Goal: Find specific page/section: Find specific page/section

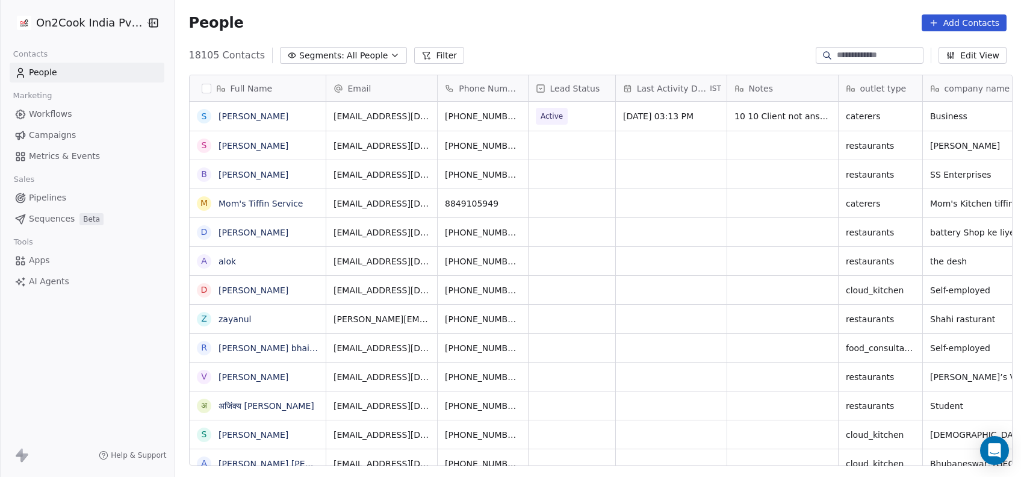
scroll to position [407, 840]
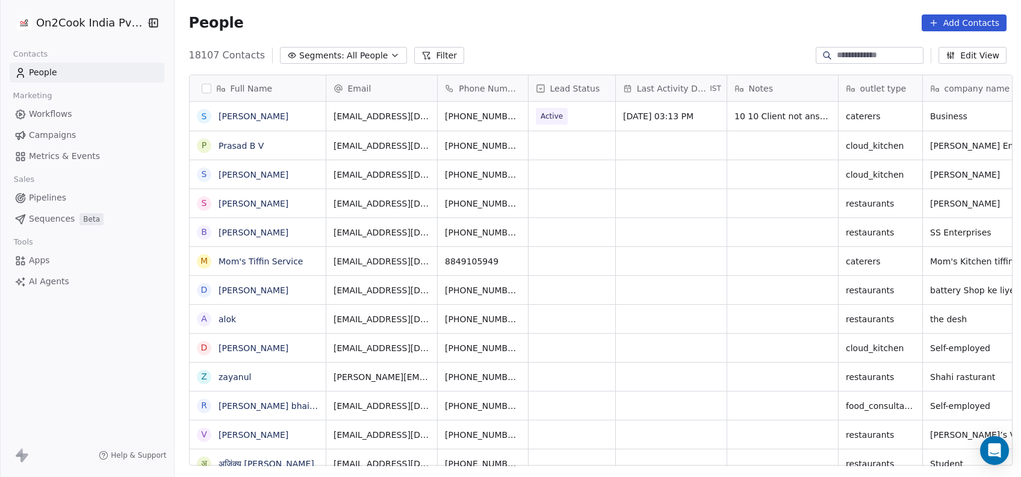
scroll to position [13, 13]
click at [414, 58] on button "Filter" at bounding box center [439, 55] width 50 height 17
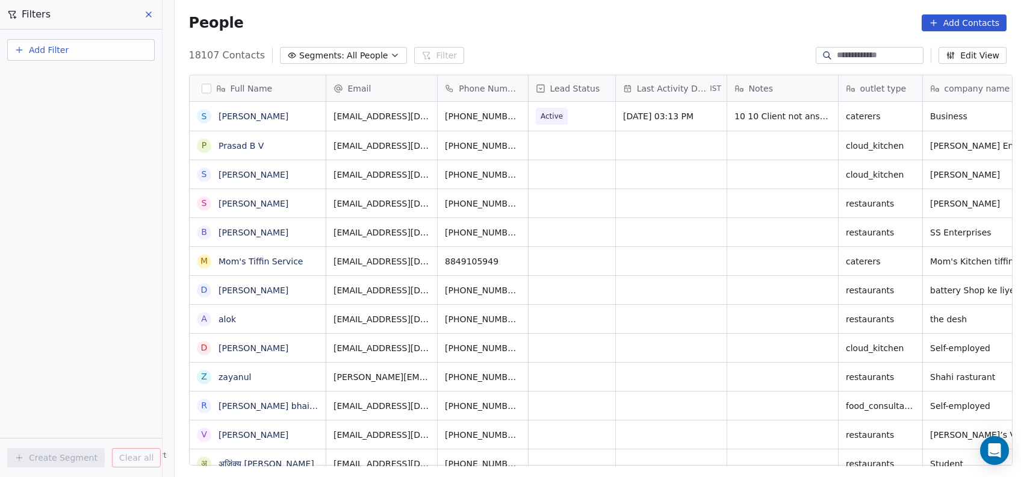
click at [106, 58] on button "Add Filter" at bounding box center [81, 50] width 148 height 22
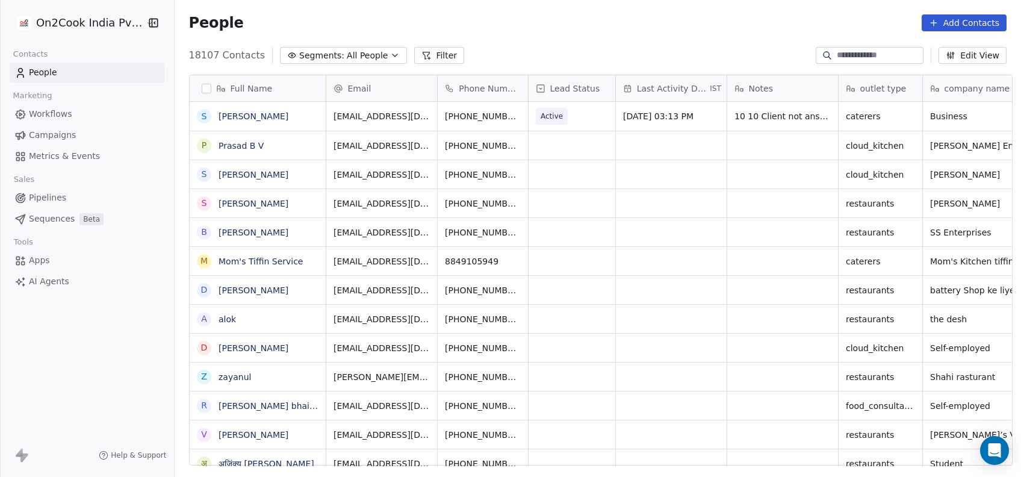
scroll to position [407, 840]
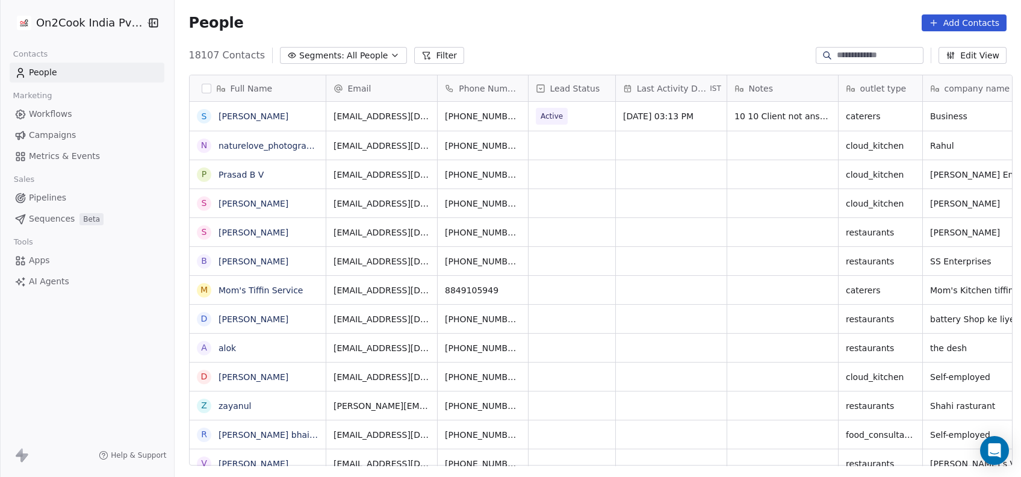
click at [435, 54] on button "Filter" at bounding box center [439, 55] width 50 height 17
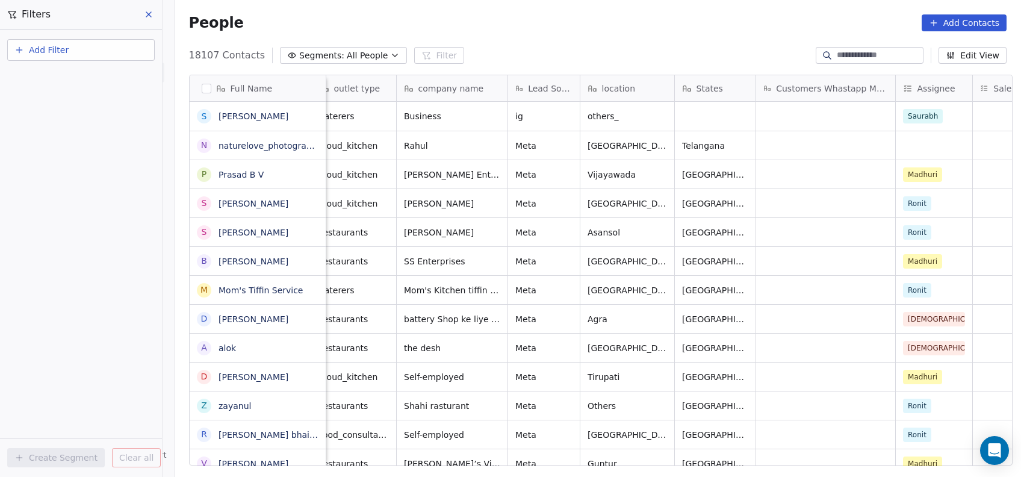
scroll to position [0, 526]
click at [152, 17] on icon at bounding box center [149, 15] width 10 height 10
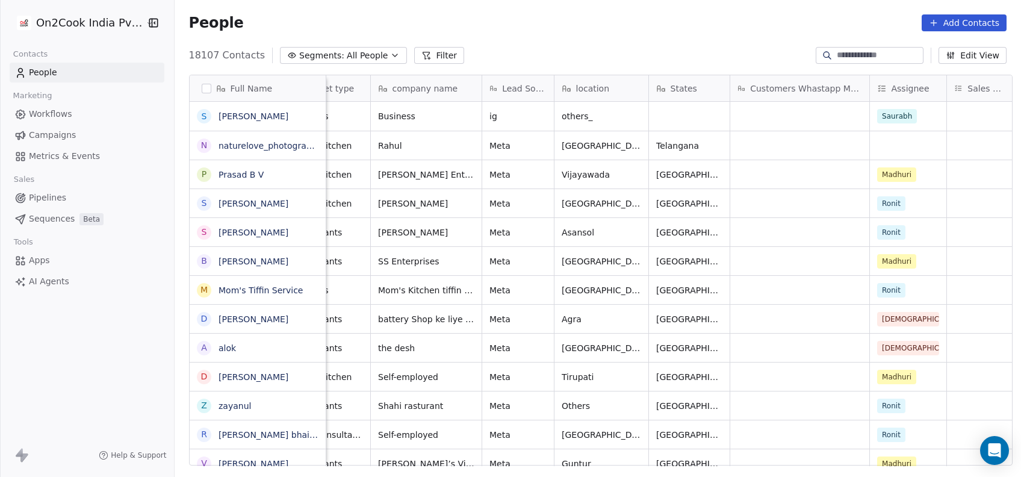
scroll to position [0, 553]
